Goal: Information Seeking & Learning: Learn about a topic

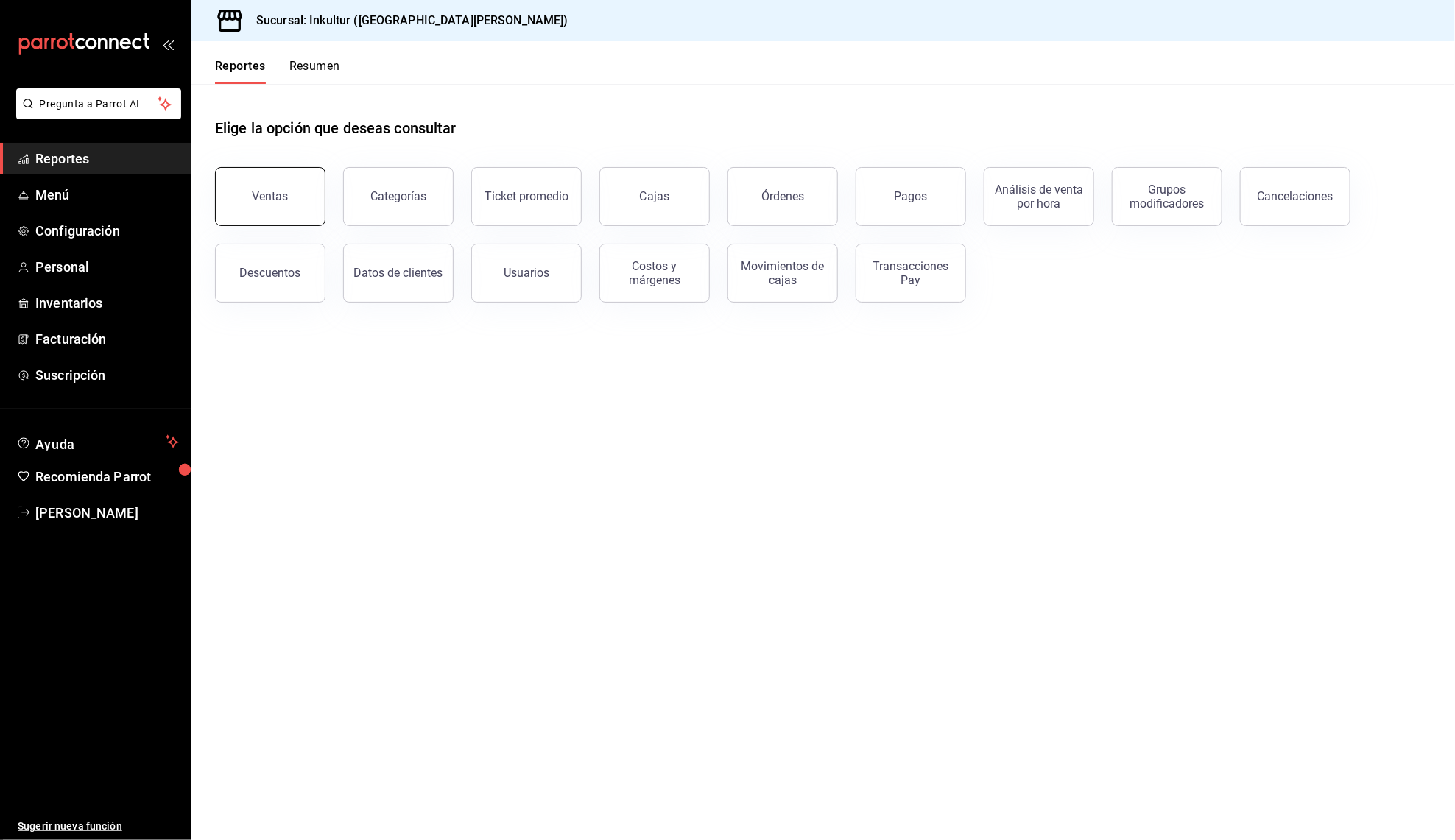
click at [296, 206] on button "Ventas" at bounding box center [270, 196] width 111 height 59
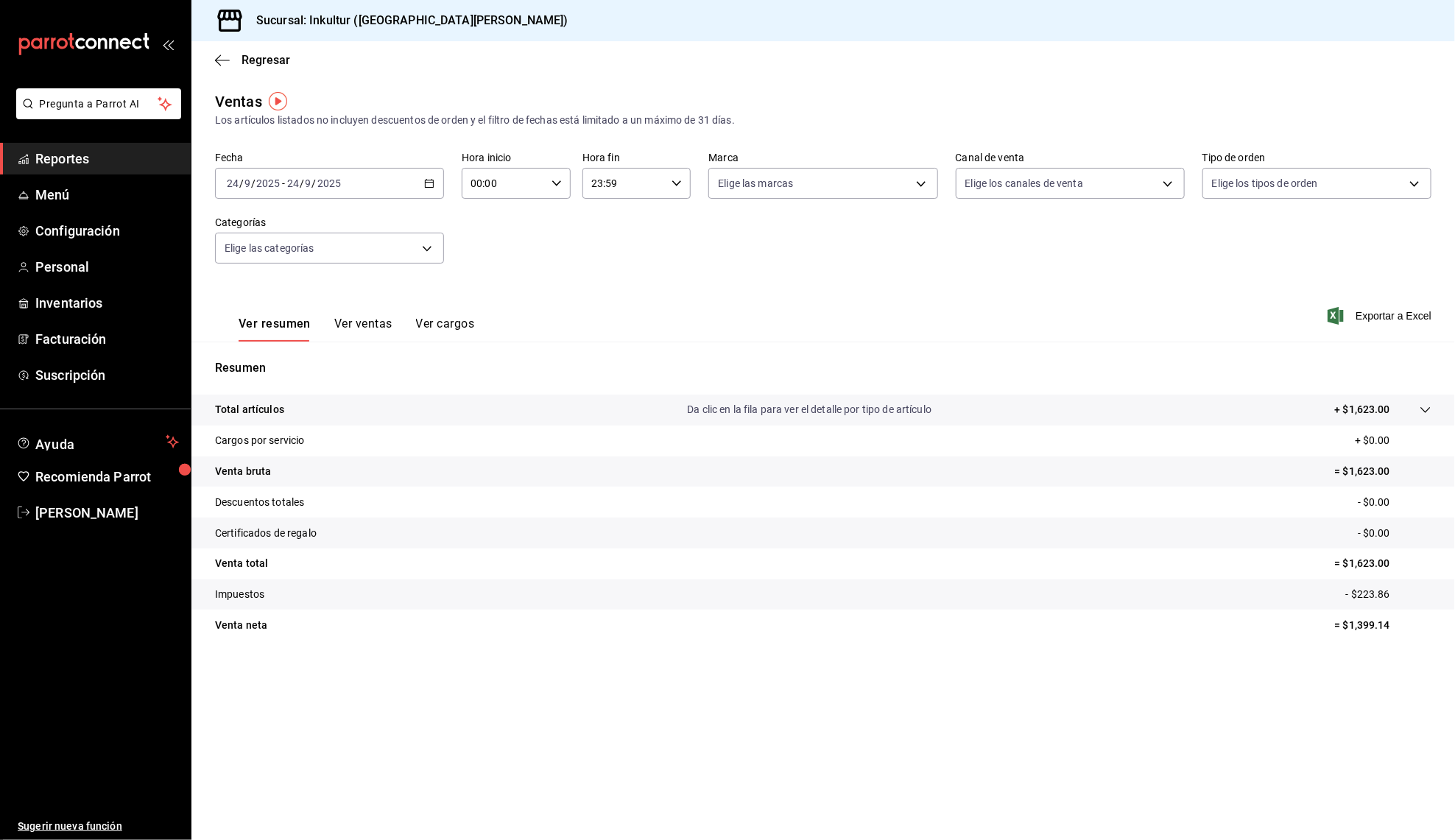
click at [447, 323] on button "Ver cargos" at bounding box center [445, 329] width 59 height 25
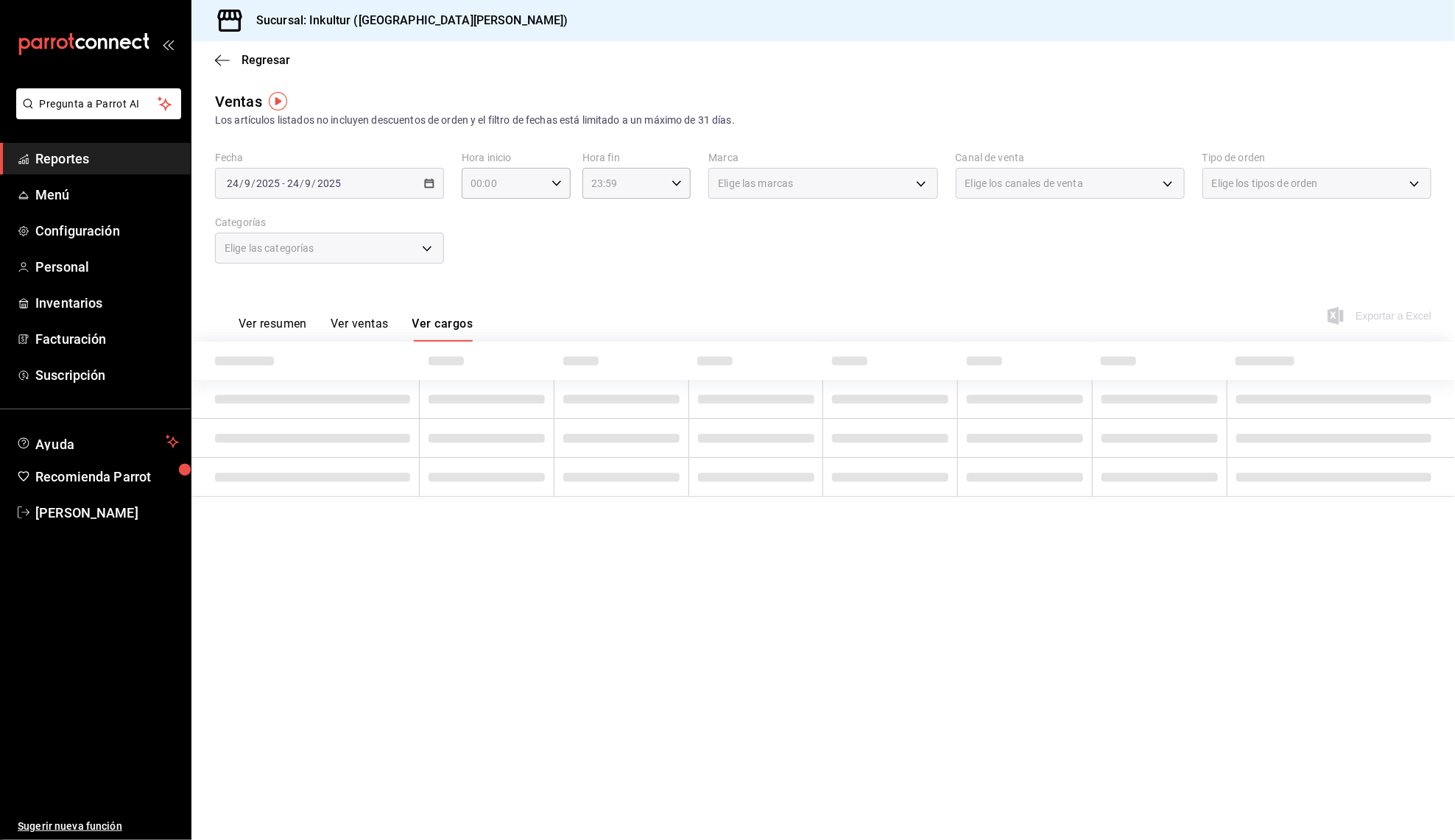
click at [377, 323] on button "Ver ventas" at bounding box center [360, 329] width 58 height 25
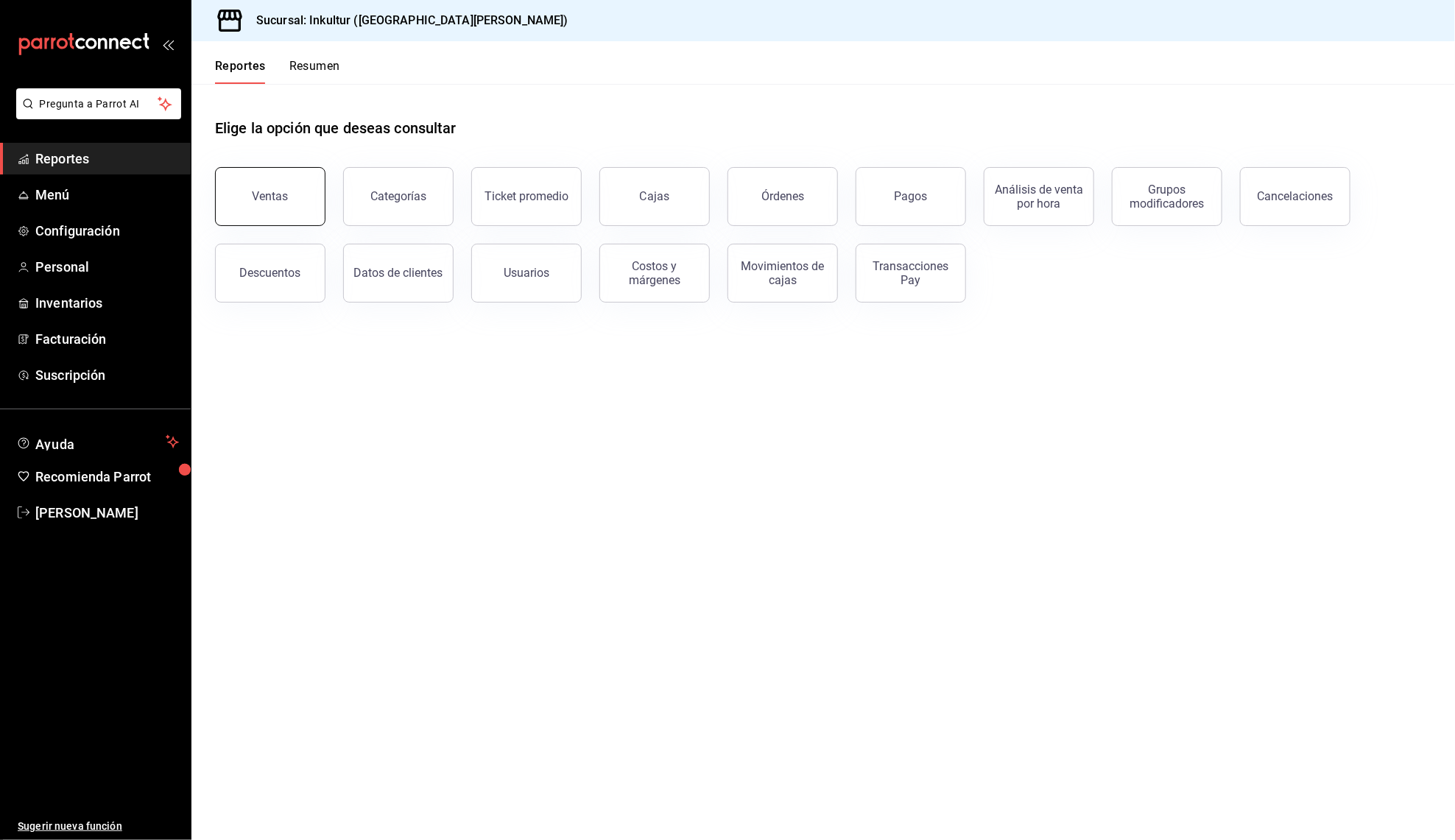
click at [289, 213] on button "Ventas" at bounding box center [270, 196] width 111 height 59
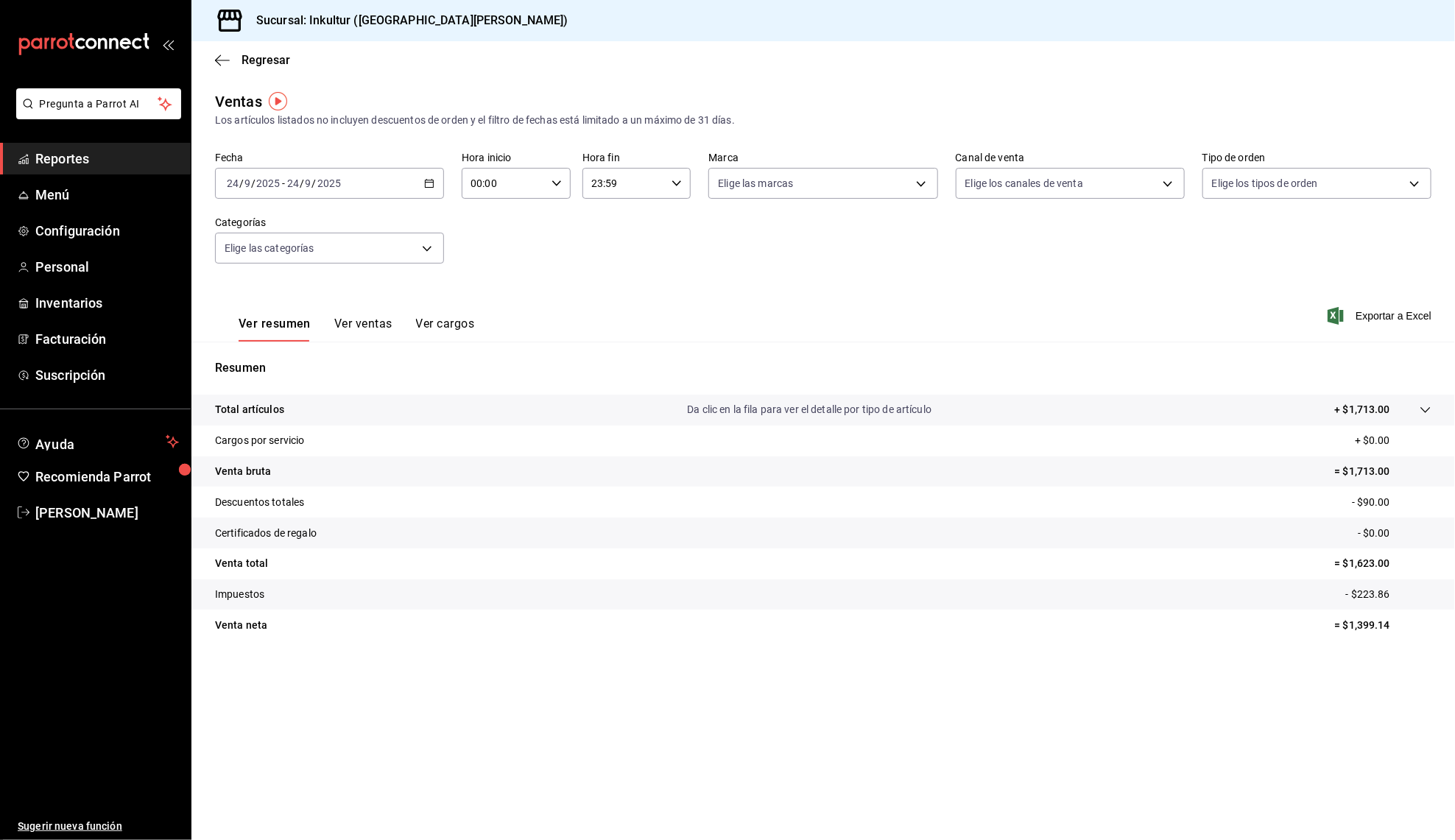
click at [371, 323] on button "Ver ventas" at bounding box center [364, 329] width 58 height 25
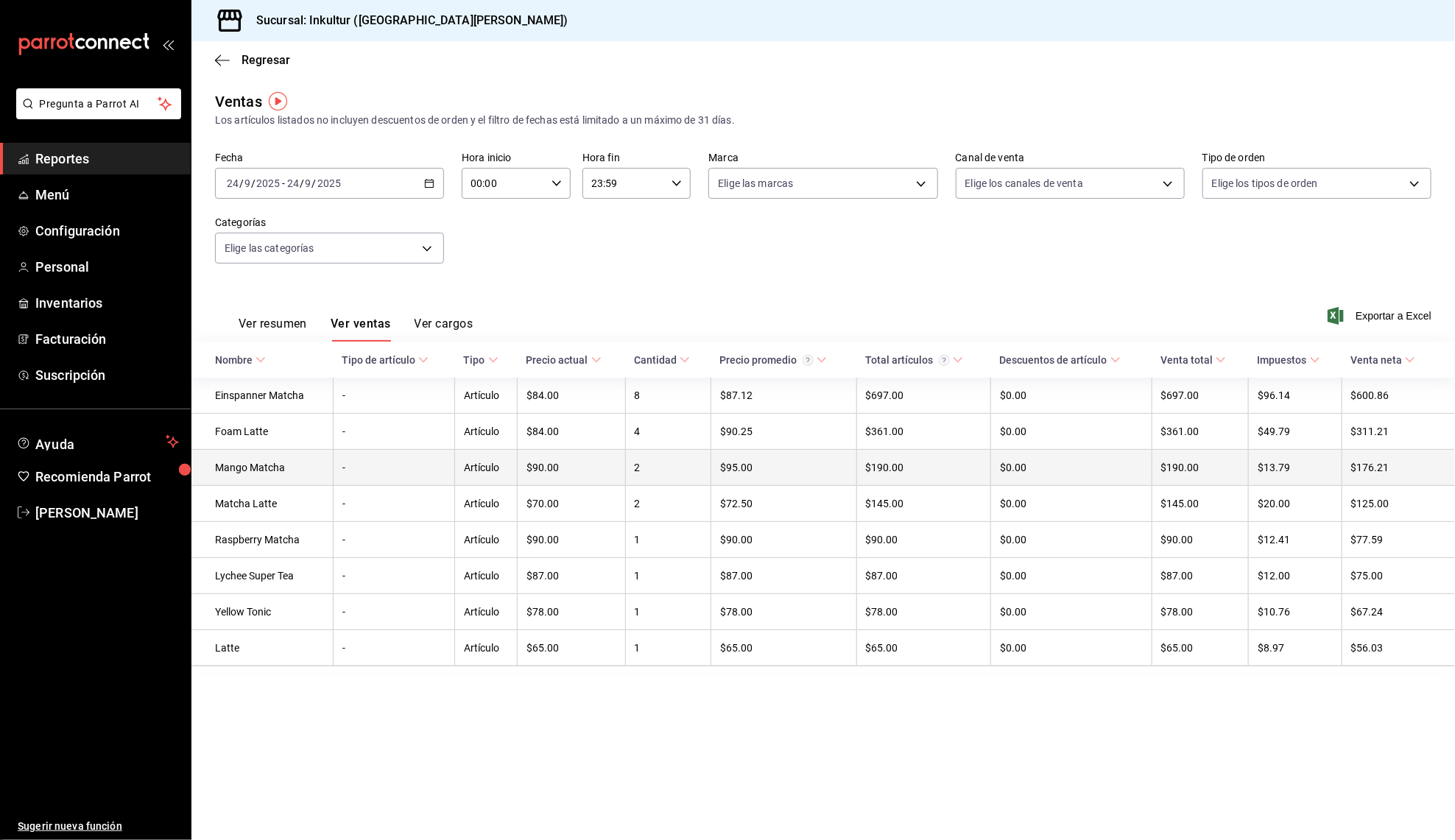
click at [286, 455] on td "Mango Matcha" at bounding box center [262, 468] width 141 height 36
